Goal: Task Accomplishment & Management: Manage account settings

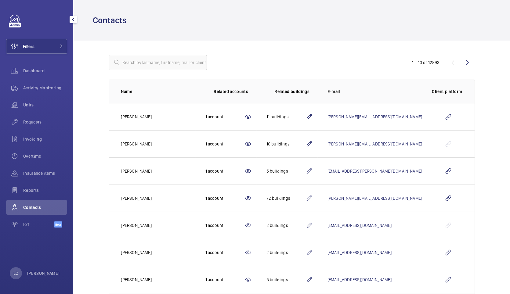
click at [16, 21] on link at bounding box center [15, 20] width 10 height 10
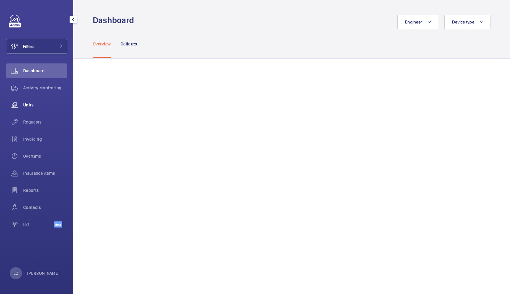
click at [29, 108] on div "Units" at bounding box center [36, 105] width 61 height 15
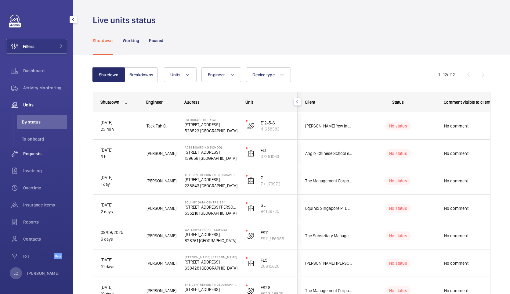
click at [28, 155] on span "Requests" at bounding box center [45, 154] width 44 height 6
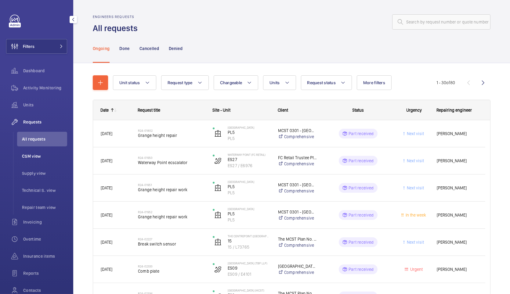
click at [33, 160] on li "CSM view" at bounding box center [42, 156] width 50 height 15
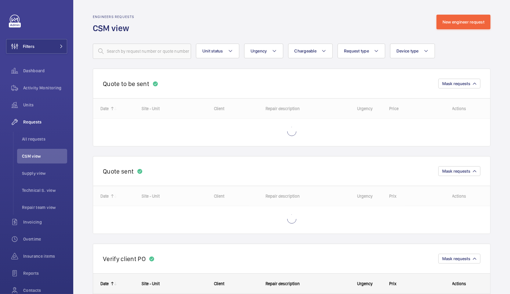
click at [155, 43] on wm-front-routed-filters "Unit status Urgency Chargeable Request type Device type More filters Reset all …" at bounding box center [292, 46] width 398 height 25
click at [158, 53] on input "text" at bounding box center [142, 51] width 98 height 15
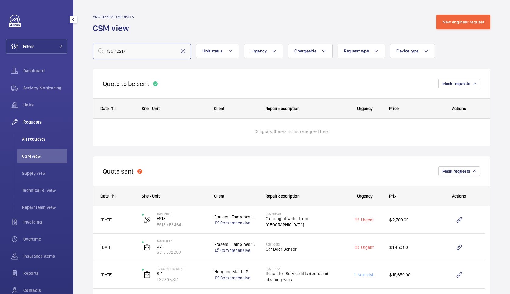
type input "r25-12217"
click at [29, 142] on span "All requests" at bounding box center [44, 139] width 45 height 6
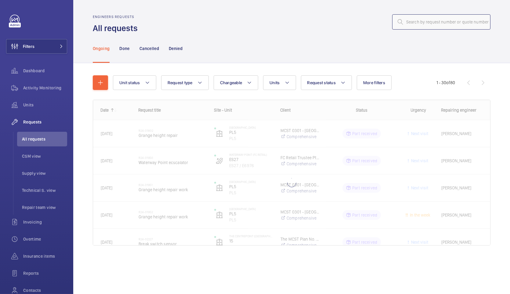
click at [433, 21] on input "text" at bounding box center [441, 21] width 98 height 15
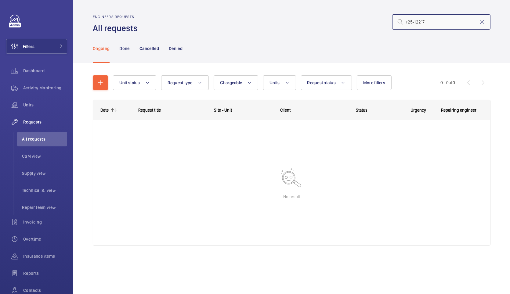
click at [456, 22] on input "r25-12217" at bounding box center [441, 21] width 98 height 15
type input "r25-12238"
click at [178, 49] on p "Denied" at bounding box center [176, 49] width 14 height 6
click at [155, 50] on p "Cancelled" at bounding box center [150, 49] width 20 height 6
click at [125, 51] on p "Done" at bounding box center [124, 49] width 10 height 6
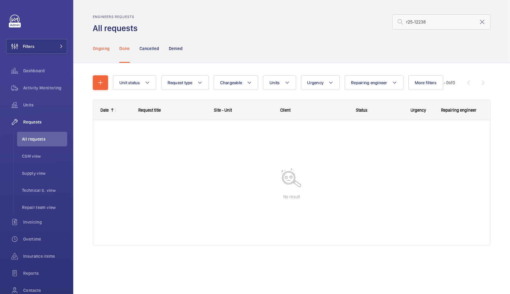
click at [105, 51] on p "Ongoing" at bounding box center [101, 49] width 17 height 6
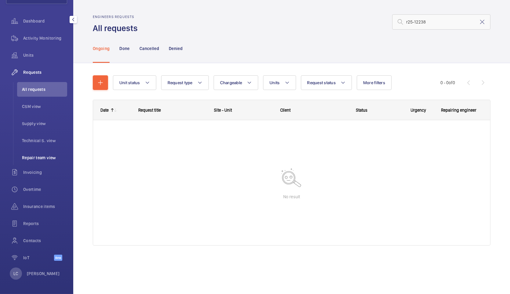
click at [40, 163] on li "Repair team view" at bounding box center [42, 158] width 50 height 15
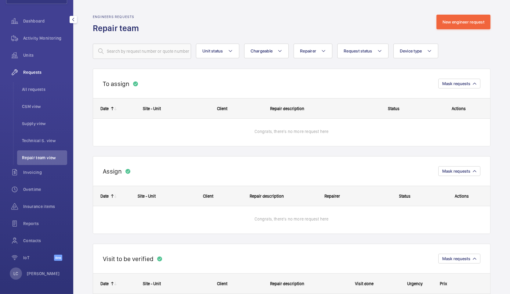
click at [40, 157] on span "Repair team view" at bounding box center [44, 158] width 45 height 6
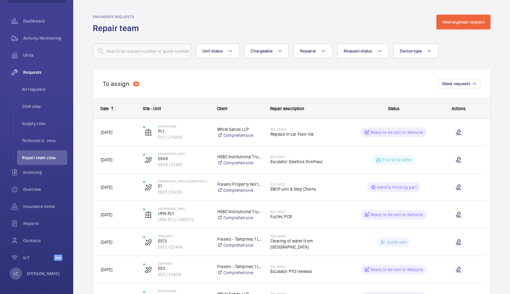
click at [156, 109] on span "Site - Unit" at bounding box center [152, 108] width 18 height 5
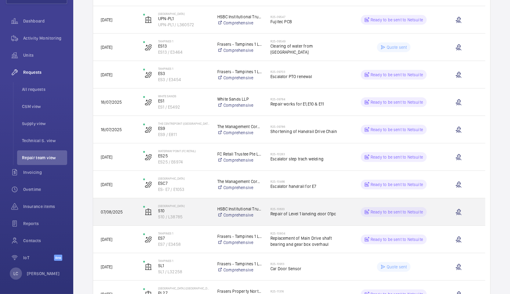
scroll to position [25, 0]
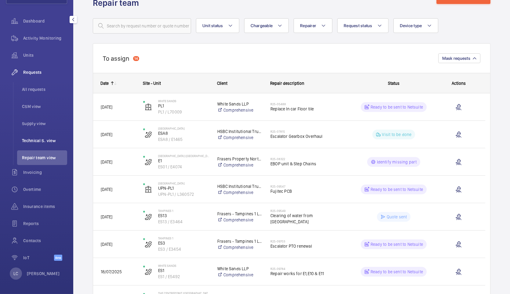
click at [41, 140] on span "Technical S. view" at bounding box center [44, 141] width 45 height 6
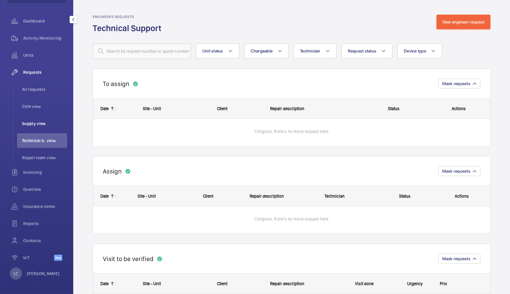
click at [33, 122] on span "Supply view" at bounding box center [44, 124] width 45 height 6
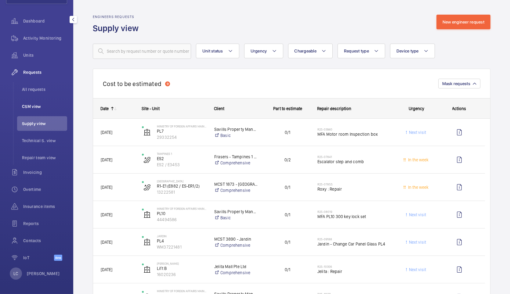
click at [29, 110] on li "CSM view" at bounding box center [42, 106] width 50 height 15
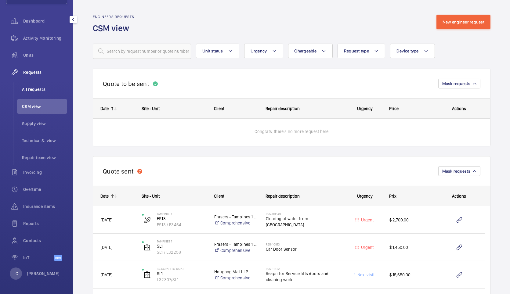
click at [29, 86] on span "All requests" at bounding box center [44, 89] width 45 height 6
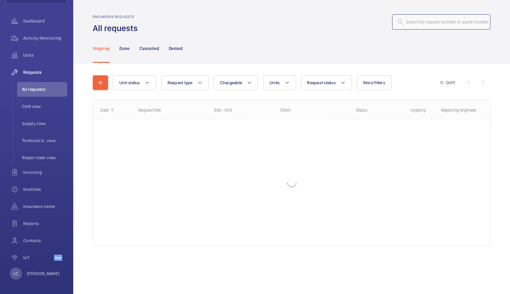
click at [432, 24] on input "text" at bounding box center [441, 21] width 98 height 15
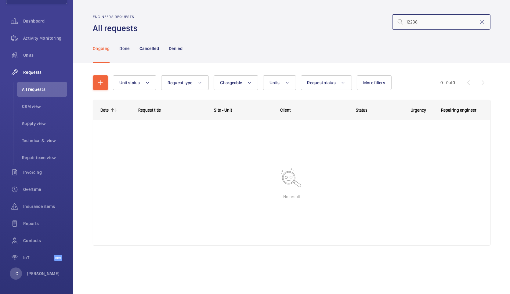
click at [432, 23] on input "12238" at bounding box center [441, 21] width 98 height 15
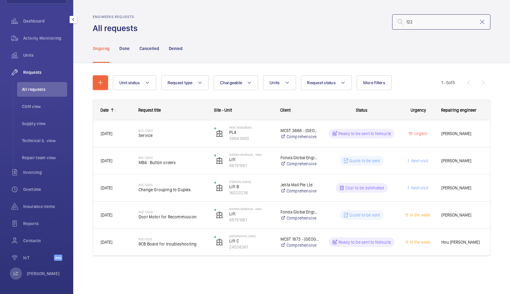
type input "122"
click at [22, 67] on wm-front-icon-button at bounding box center [14, 72] width 17 height 15
click at [28, 73] on span "Requests" at bounding box center [45, 72] width 44 height 6
click at [27, 108] on span "CSM view" at bounding box center [44, 107] width 45 height 6
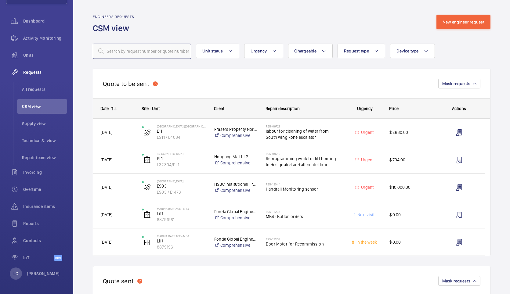
click at [124, 56] on input "text" at bounding box center [142, 51] width 98 height 15
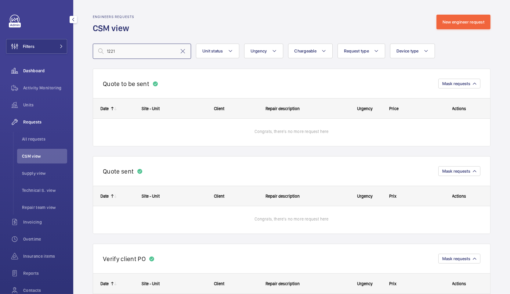
type input "1221"
click at [33, 72] on span "Dashboard" at bounding box center [45, 71] width 44 height 6
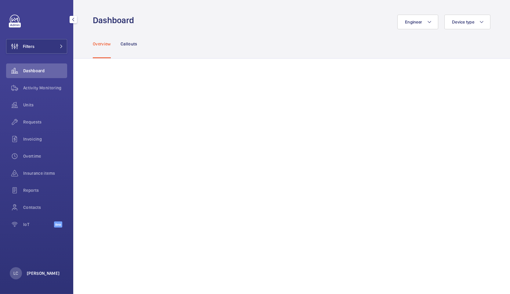
click at [41, 276] on p "[PERSON_NAME]" at bounding box center [43, 274] width 33 height 6
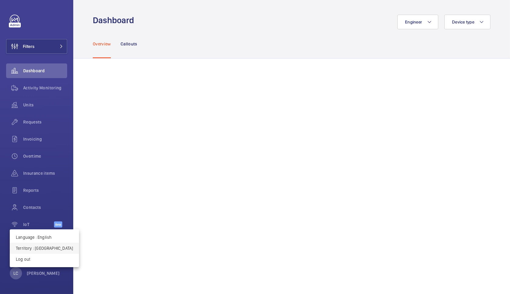
click at [42, 250] on p "Territory : Singapour" at bounding box center [44, 249] width 57 height 6
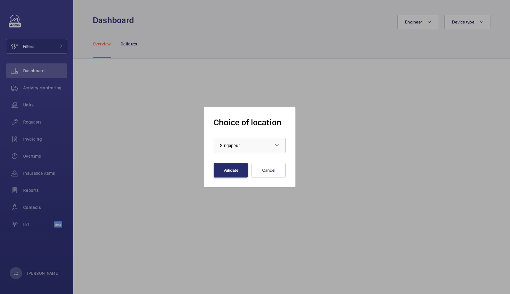
click at [259, 147] on div at bounding box center [249, 145] width 71 height 15
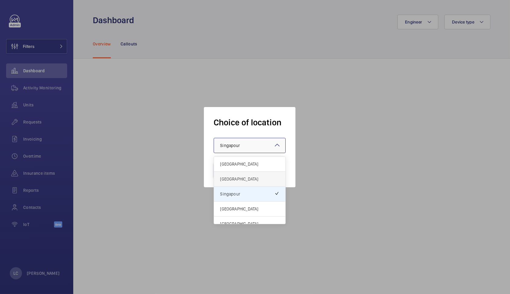
click at [251, 180] on span "[GEOGRAPHIC_DATA]" at bounding box center [249, 179] width 59 height 6
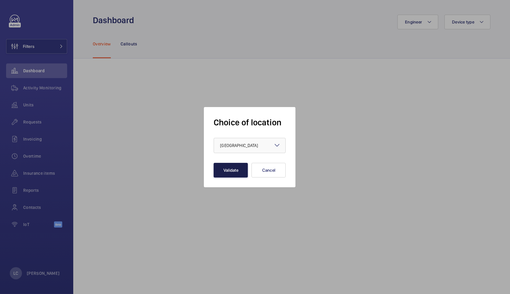
click at [235, 176] on button "Validate" at bounding box center [231, 170] width 34 height 15
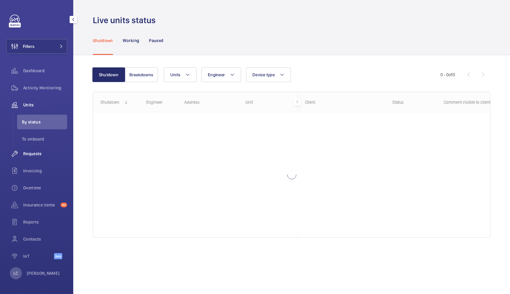
click at [36, 155] on span "Requests" at bounding box center [45, 154] width 44 height 6
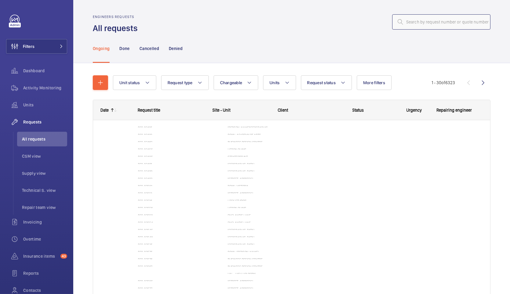
click at [423, 24] on input "text" at bounding box center [441, 21] width 98 height 15
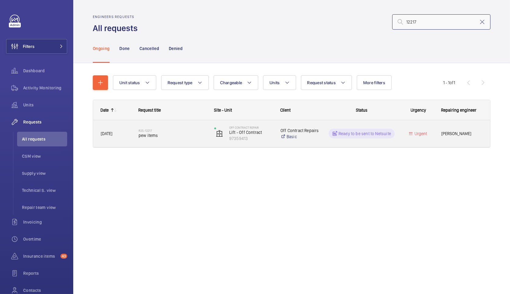
type input "12217"
click at [114, 137] on div "[DATE]" at bounding box center [111, 133] width 37 height 19
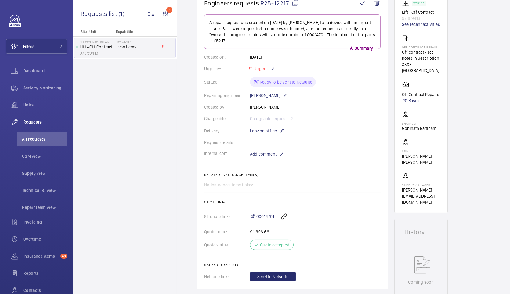
scroll to position [136, 0]
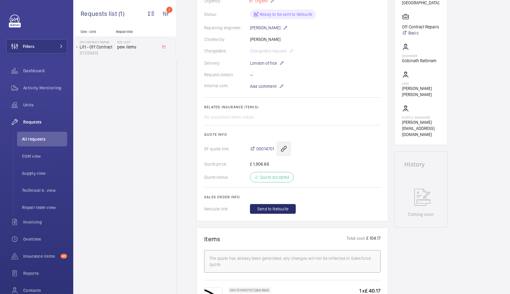
click at [283, 150] on wm-front-icon-button at bounding box center [284, 149] width 15 height 15
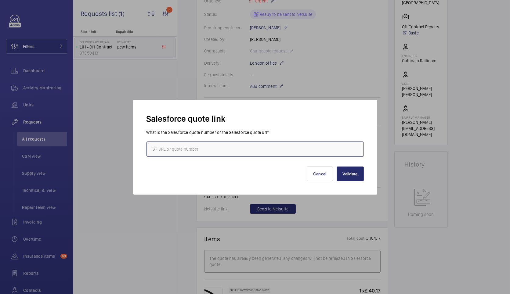
click at [250, 151] on input "text" at bounding box center [255, 149] width 217 height 15
click at [301, 82] on div at bounding box center [255, 147] width 510 height 294
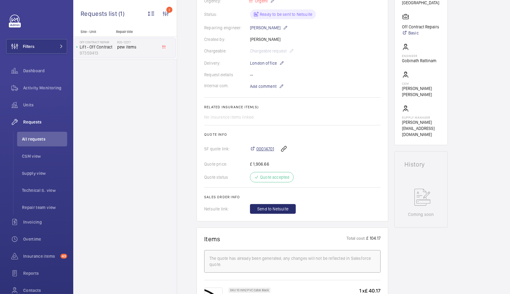
click at [262, 148] on span "00014701" at bounding box center [266, 149] width 18 height 6
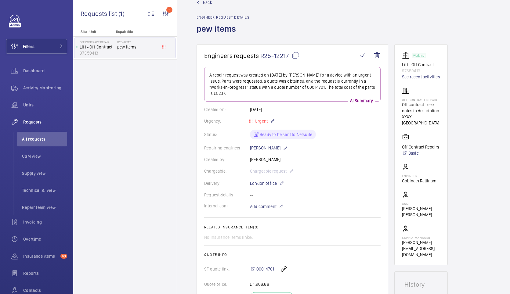
scroll to position [0, 0]
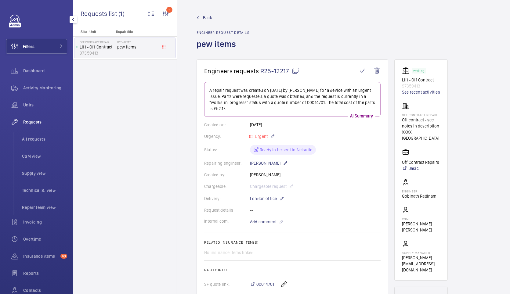
click at [31, 122] on span "Requests" at bounding box center [45, 122] width 44 height 6
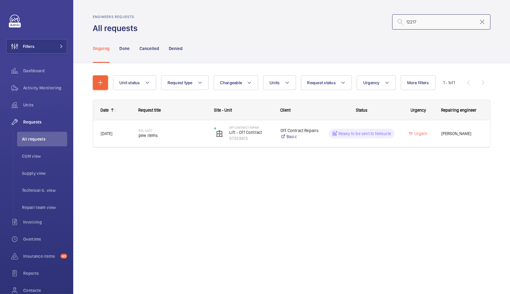
click at [429, 21] on input "12217" at bounding box center [441, 21] width 98 height 15
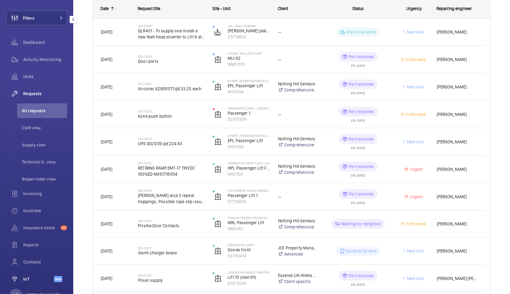
scroll to position [50, 0]
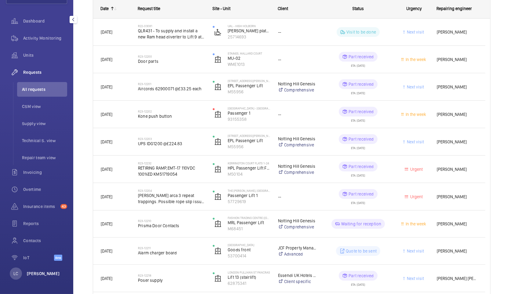
click at [36, 276] on p "[PERSON_NAME]" at bounding box center [43, 274] width 33 height 6
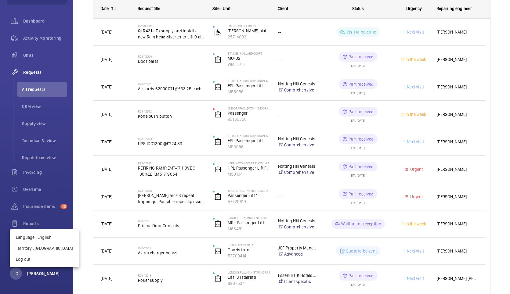
click at [36, 276] on div at bounding box center [255, 147] width 510 height 294
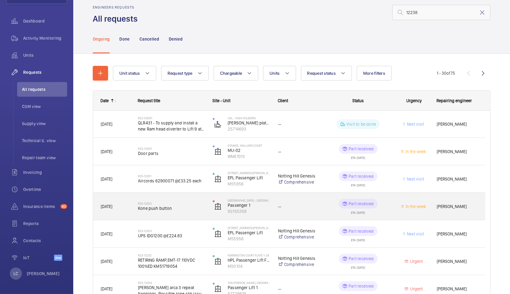
scroll to position [0, 0]
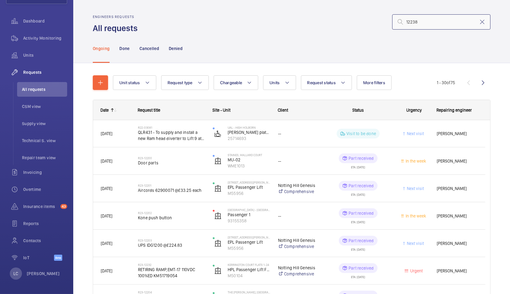
click at [401, 23] on input "12238" at bounding box center [441, 21] width 98 height 15
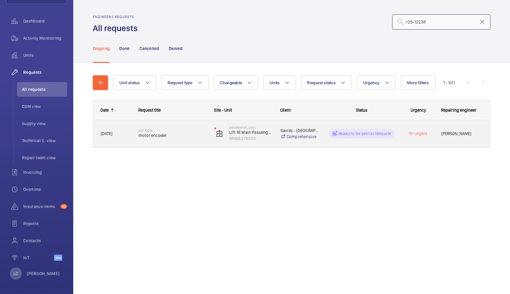
type input "r25-12238"
click at [108, 132] on span "[DATE]" at bounding box center [107, 133] width 12 height 5
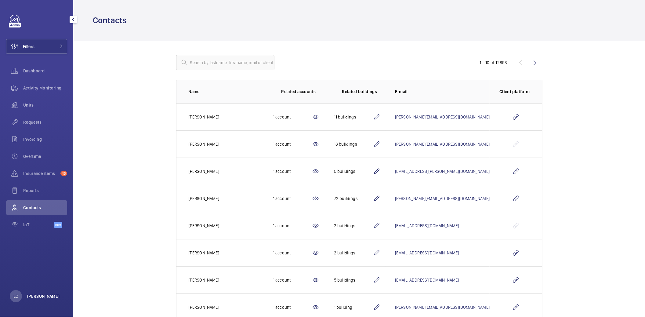
click at [38, 296] on p "[PERSON_NAME]" at bounding box center [43, 296] width 33 height 6
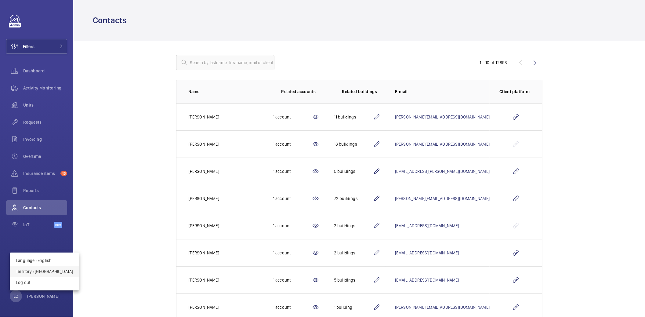
click at [50, 273] on p "Territory : United Kingdom" at bounding box center [44, 271] width 57 height 6
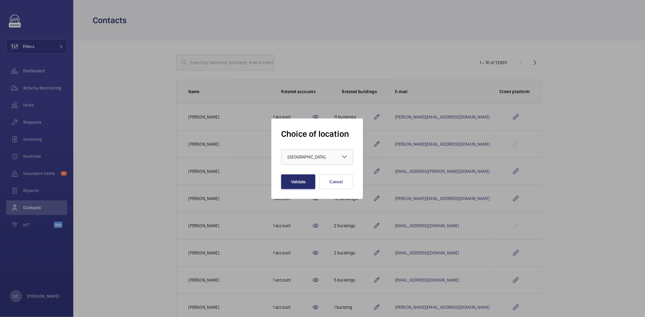
click at [313, 161] on div at bounding box center [317, 157] width 71 height 15
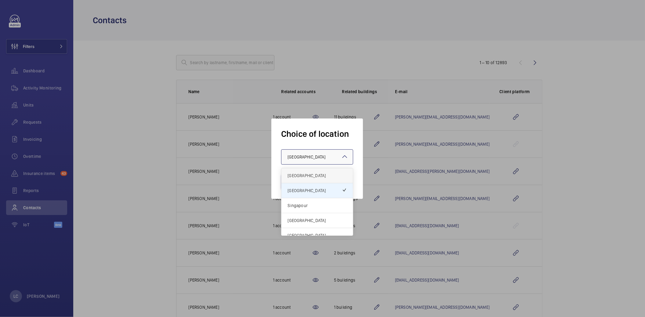
click at [314, 177] on span "[GEOGRAPHIC_DATA]" at bounding box center [317, 176] width 59 height 6
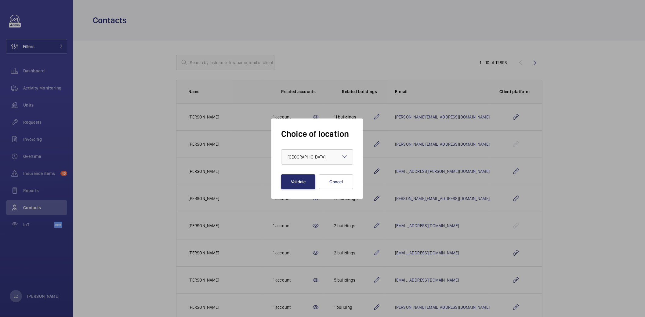
click at [302, 190] on div "Choice of location × France × Validate Cancel" at bounding box center [318, 159] width 92 height 80
click at [303, 184] on button "Validate" at bounding box center [298, 181] width 34 height 15
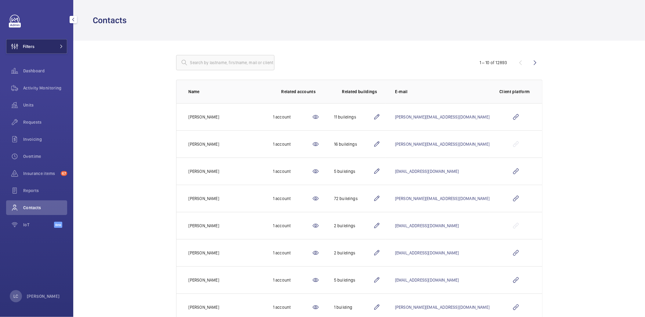
click at [43, 49] on button "Filters" at bounding box center [36, 46] width 61 height 15
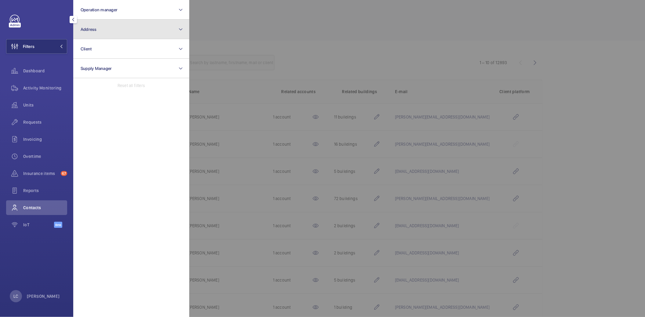
click at [95, 37] on button "Address" at bounding box center [131, 30] width 116 height 20
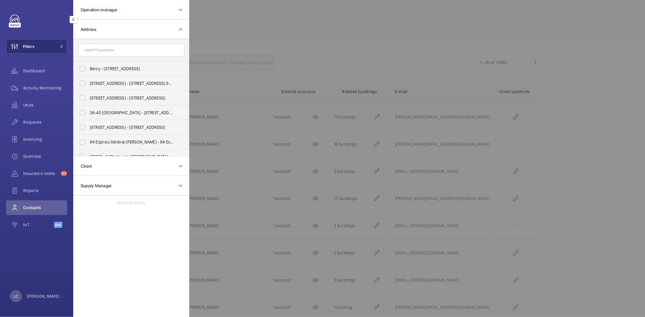
click at [106, 46] on input "text" at bounding box center [131, 50] width 106 height 13
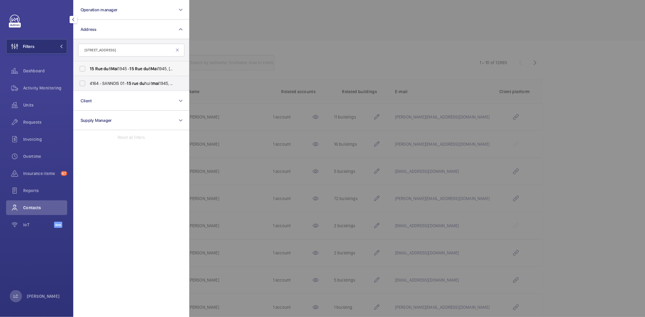
type input "[STREET_ADDRESS]"
click at [105, 68] on span "du" at bounding box center [106, 68] width 5 height 5
click at [89, 68] on input "[STREET_ADDRESS][DATE][DATE]" at bounding box center [82, 69] width 12 height 12
checkbox input "true"
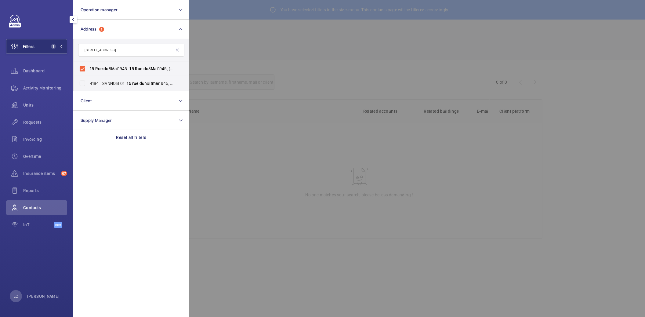
click at [268, 27] on div at bounding box center [511, 158] width 645 height 317
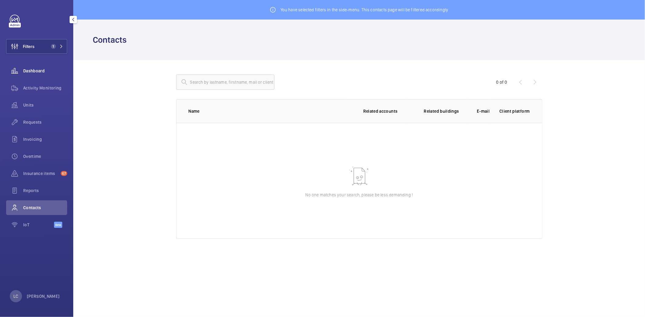
click at [41, 70] on span "Dashboard" at bounding box center [45, 71] width 44 height 6
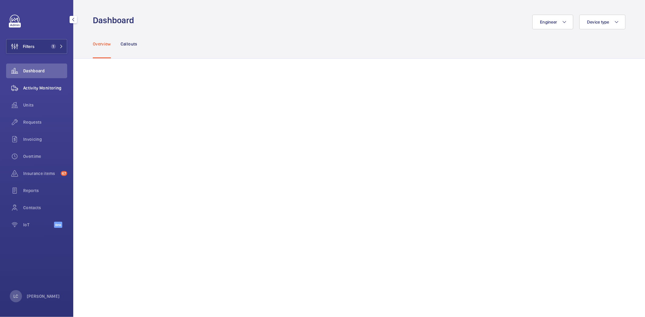
click at [39, 87] on span "Activity Monitoring" at bounding box center [45, 88] width 44 height 6
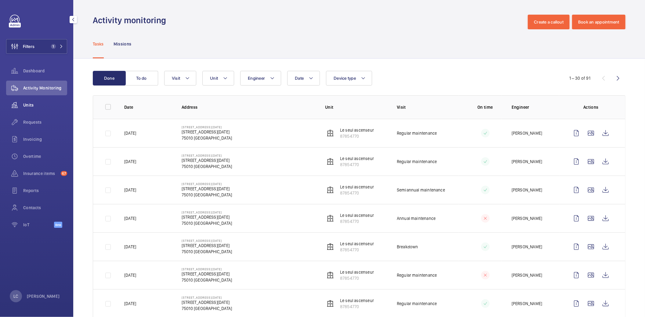
click at [28, 107] on span "Units" at bounding box center [45, 105] width 44 height 6
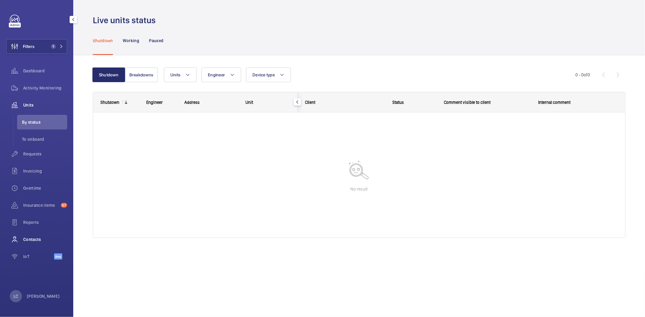
click at [38, 239] on span "Contacts" at bounding box center [45, 239] width 44 height 6
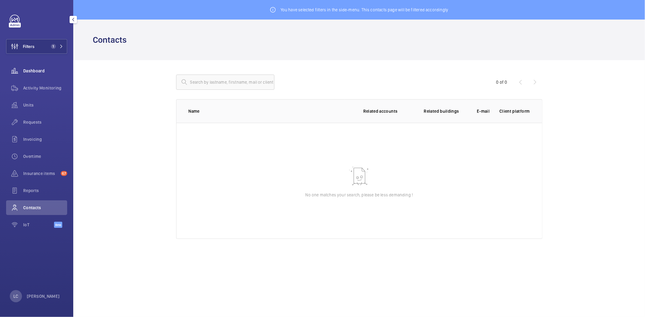
click at [32, 74] on span "Dashboard" at bounding box center [45, 71] width 44 height 6
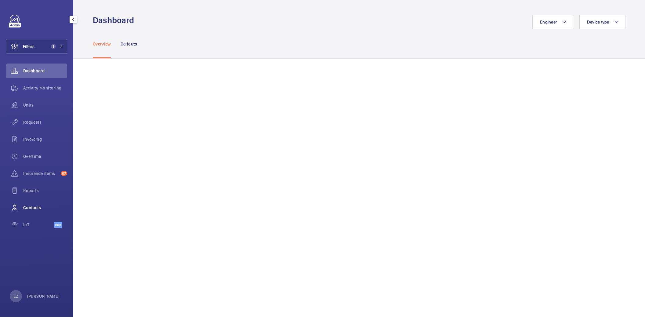
click at [35, 210] on span "Contacts" at bounding box center [45, 208] width 44 height 6
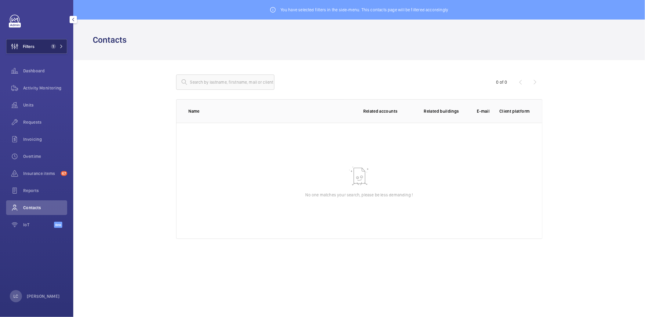
click at [39, 44] on button "Filters 1" at bounding box center [36, 46] width 61 height 15
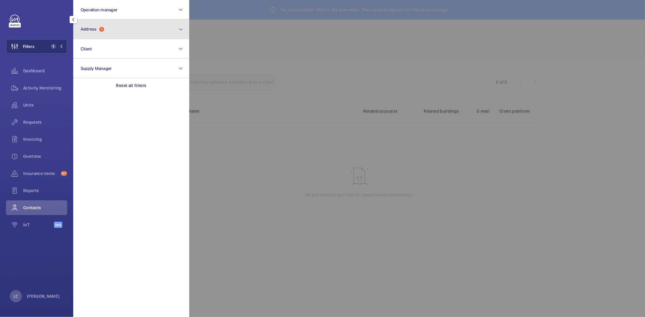
click at [137, 29] on button "Address 1" at bounding box center [131, 30] width 116 height 20
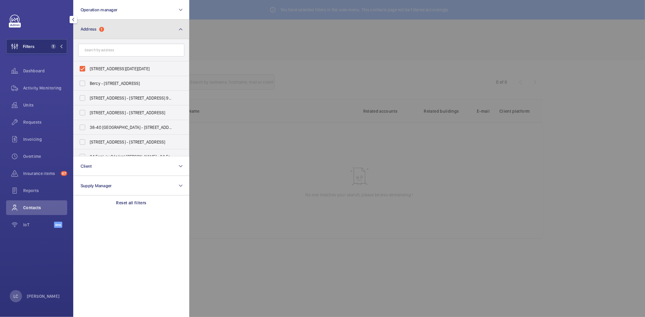
click at [135, 28] on button "Address 1" at bounding box center [131, 30] width 116 height 20
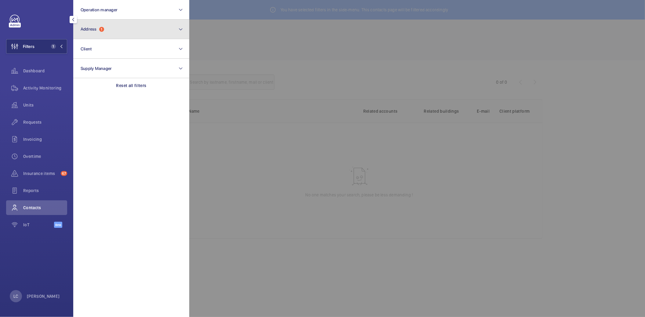
click at [108, 31] on button "Address 1" at bounding box center [131, 30] width 116 height 20
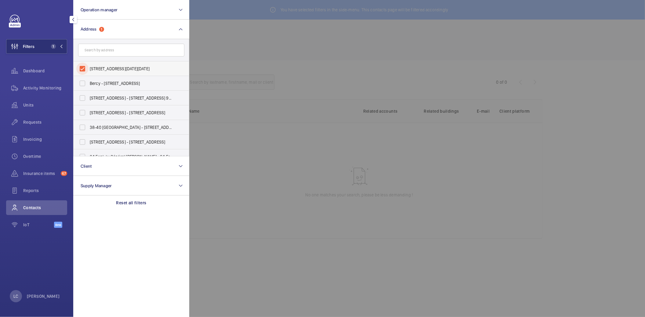
click at [81, 66] on input "15 Rue du 8 Mai 1945 - 15 Rue du 8 Mai 1945, 75010 PARIS, PARIS 75010" at bounding box center [82, 69] width 12 height 12
checkbox input "false"
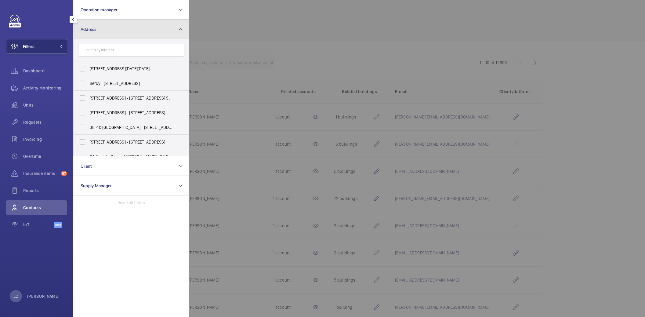
click at [107, 30] on button "Address" at bounding box center [131, 30] width 116 height 20
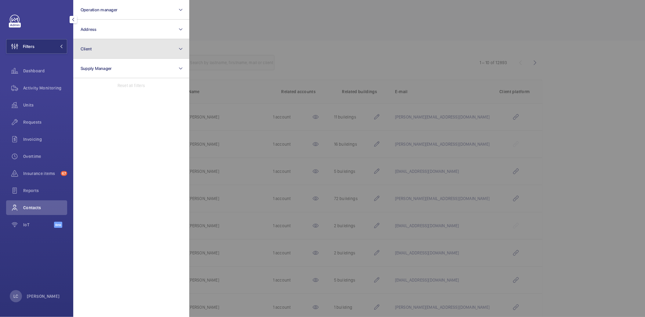
click at [104, 51] on button "Client" at bounding box center [131, 49] width 116 height 20
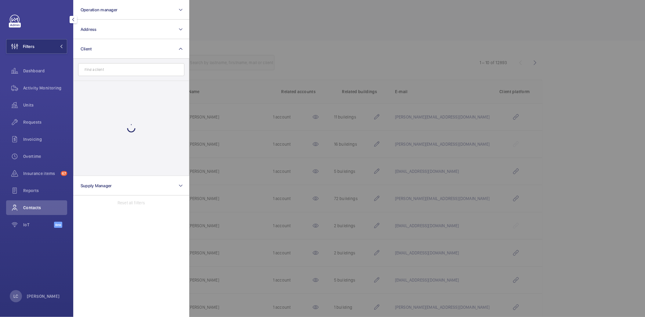
click at [103, 68] on input "text" at bounding box center [131, 69] width 106 height 13
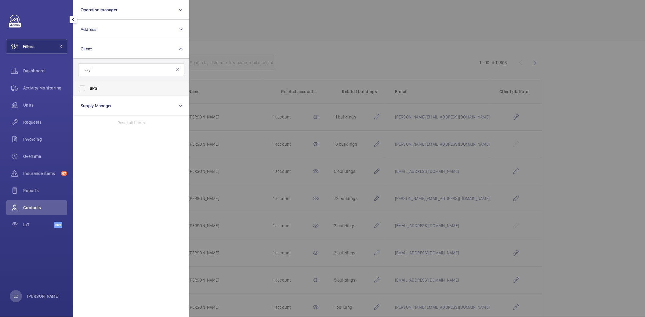
type input "spgi"
click at [105, 85] on label "SPGI" at bounding box center [127, 88] width 106 height 15
click at [89, 85] on input "SPGI" at bounding box center [82, 88] width 12 height 12
checkbox input "true"
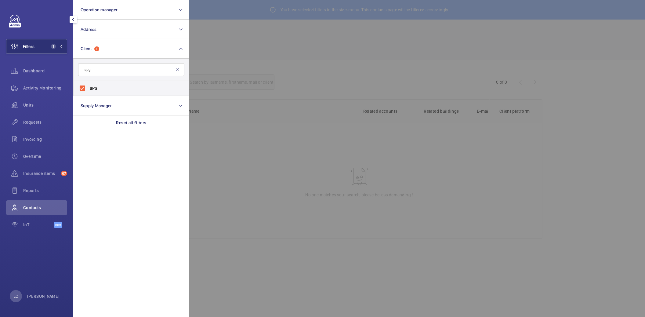
click at [253, 57] on div at bounding box center [511, 158] width 645 height 317
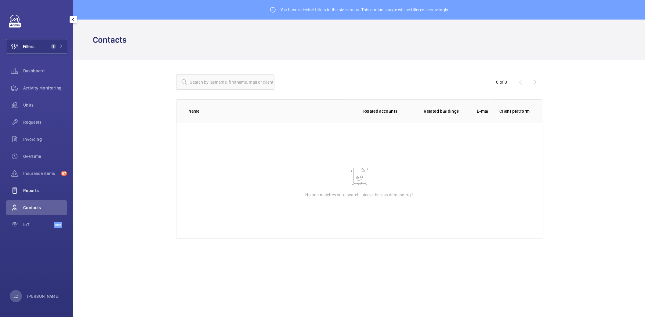
click at [24, 190] on span "Reports" at bounding box center [45, 191] width 44 height 6
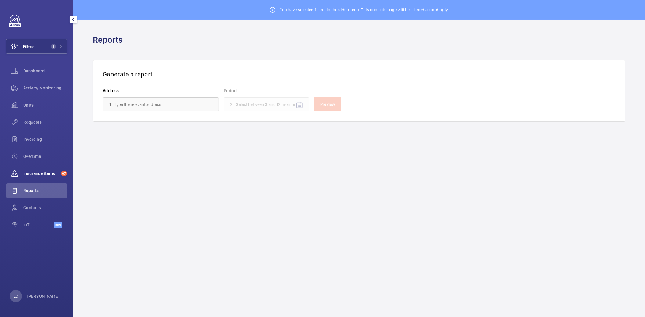
click at [30, 177] on div "Insurance items 67" at bounding box center [36, 173] width 61 height 15
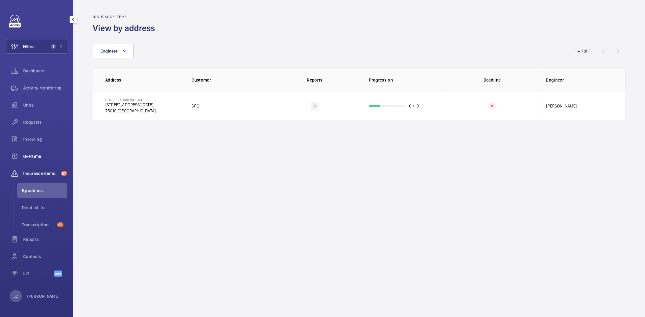
click at [33, 159] on div "Overtime" at bounding box center [36, 156] width 61 height 15
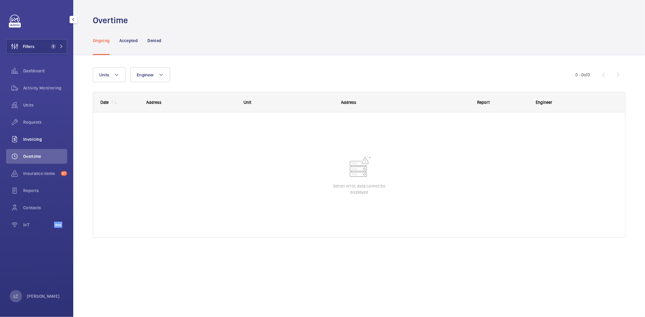
click at [34, 146] on div "Invoicing" at bounding box center [36, 139] width 61 height 15
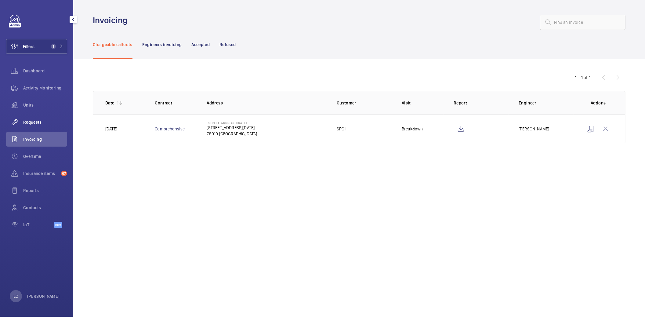
click at [35, 119] on span "Requests" at bounding box center [45, 122] width 44 height 6
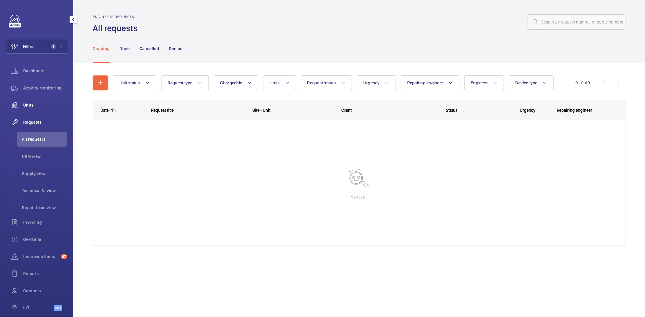
click at [35, 101] on div "Units" at bounding box center [36, 105] width 61 height 15
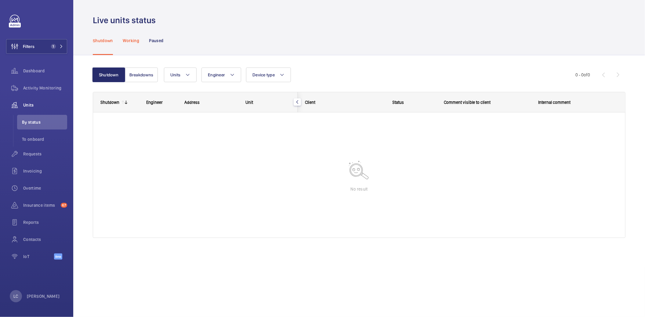
drag, startPoint x: 131, startPoint y: 42, endPoint x: 149, endPoint y: 43, distance: 18.4
click at [132, 42] on p "Working" at bounding box center [131, 41] width 16 height 6
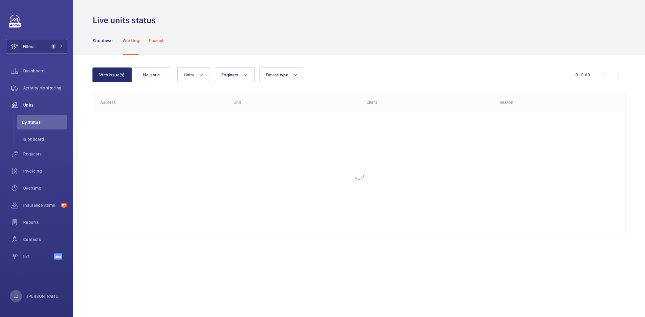
click at [153, 43] on p "Paused" at bounding box center [156, 41] width 14 height 6
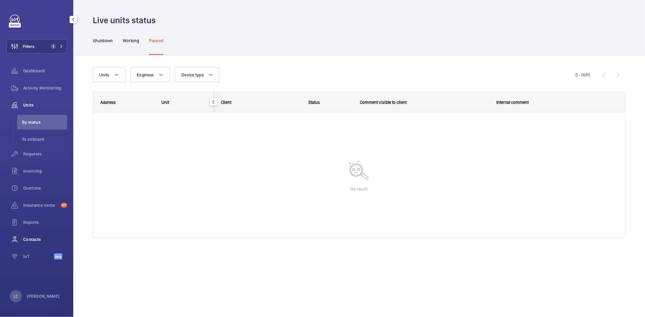
click at [37, 240] on span "Contacts" at bounding box center [45, 239] width 44 height 6
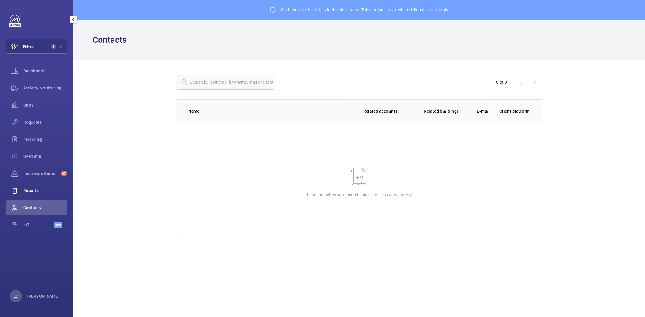
click at [35, 187] on div "Reports" at bounding box center [36, 190] width 61 height 15
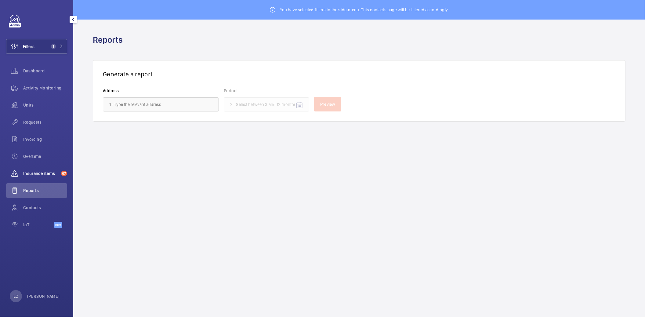
click at [35, 175] on span "Insurance items" at bounding box center [40, 173] width 35 height 6
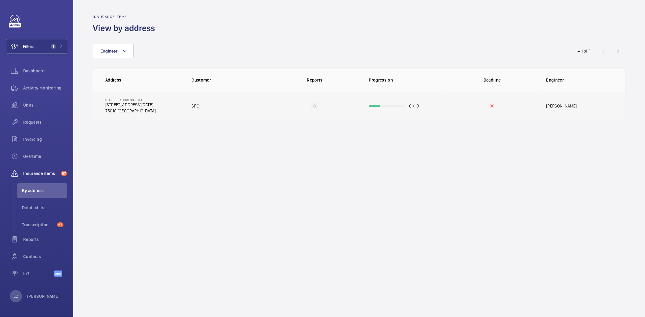
click at [219, 104] on td "SPGI" at bounding box center [226, 106] width 89 height 29
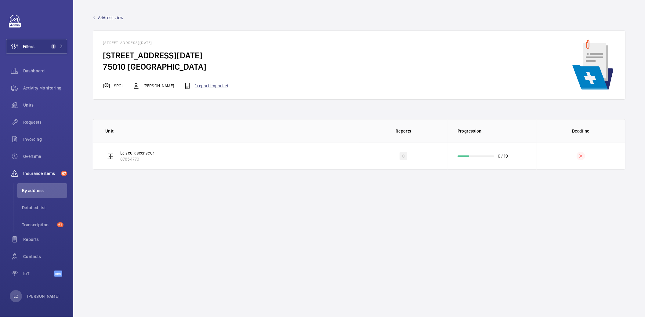
click at [219, 87] on div "1 report imported" at bounding box center [206, 85] width 44 height 7
click at [144, 153] on p "Le seul ascenseur" at bounding box center [137, 153] width 34 height 6
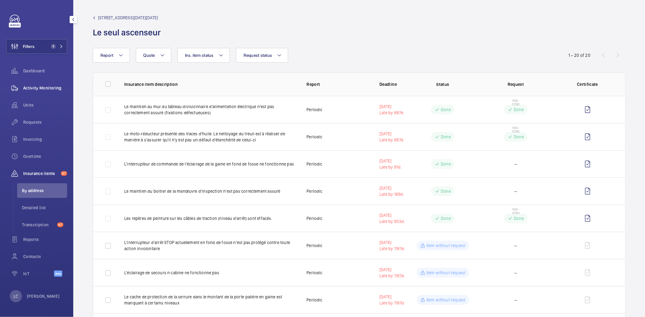
click at [40, 85] on div "Activity Monitoring" at bounding box center [36, 88] width 61 height 15
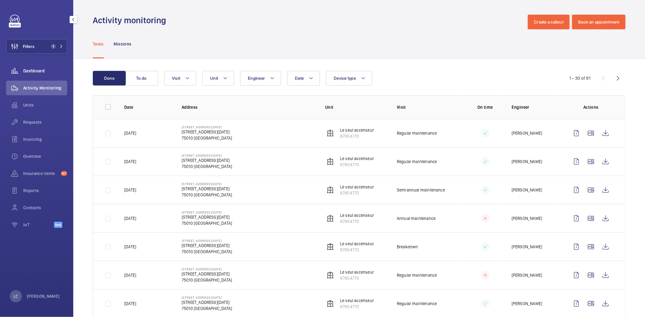
click at [35, 69] on span "Dashboard" at bounding box center [45, 71] width 44 height 6
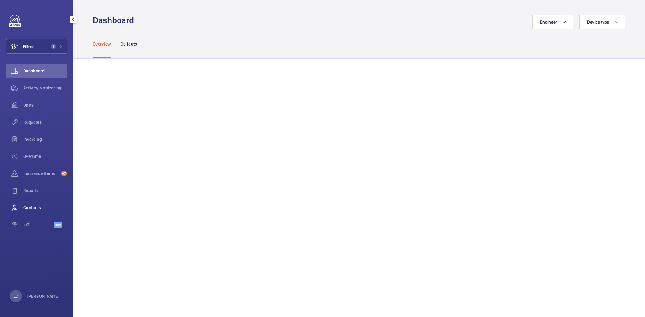
click at [28, 205] on span "Contacts" at bounding box center [45, 208] width 44 height 6
